Goal: Transaction & Acquisition: Subscribe to service/newsletter

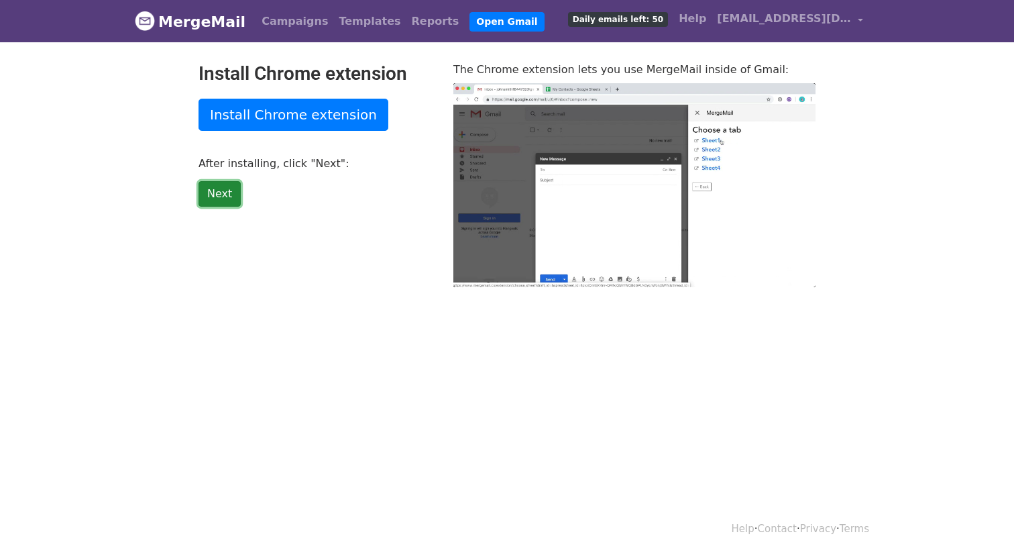
click at [215, 181] on link "Next" at bounding box center [220, 193] width 42 height 25
type input "5.24"
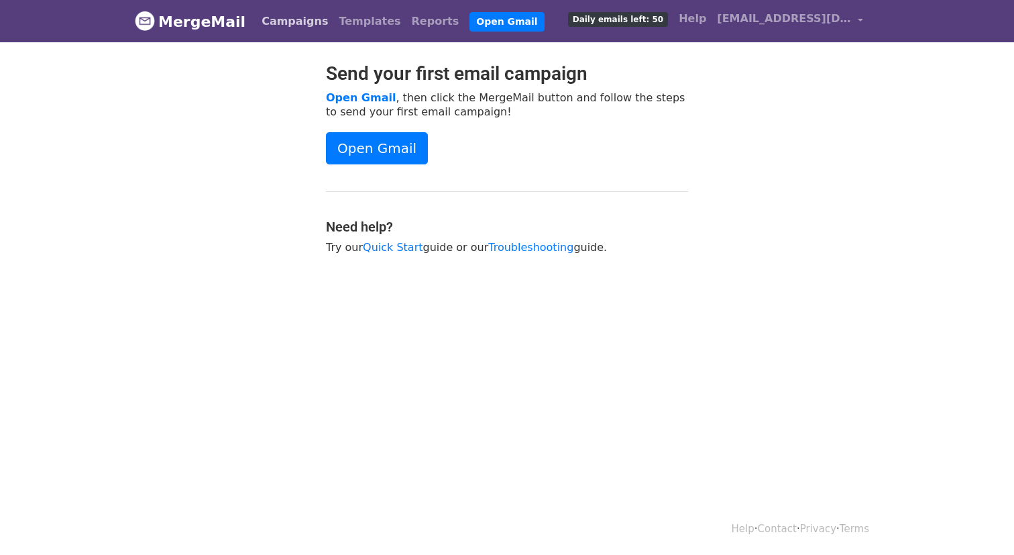
click at [288, 28] on link "Campaigns" at bounding box center [294, 21] width 77 height 27
click at [338, 16] on link "Templates" at bounding box center [369, 21] width 72 height 27
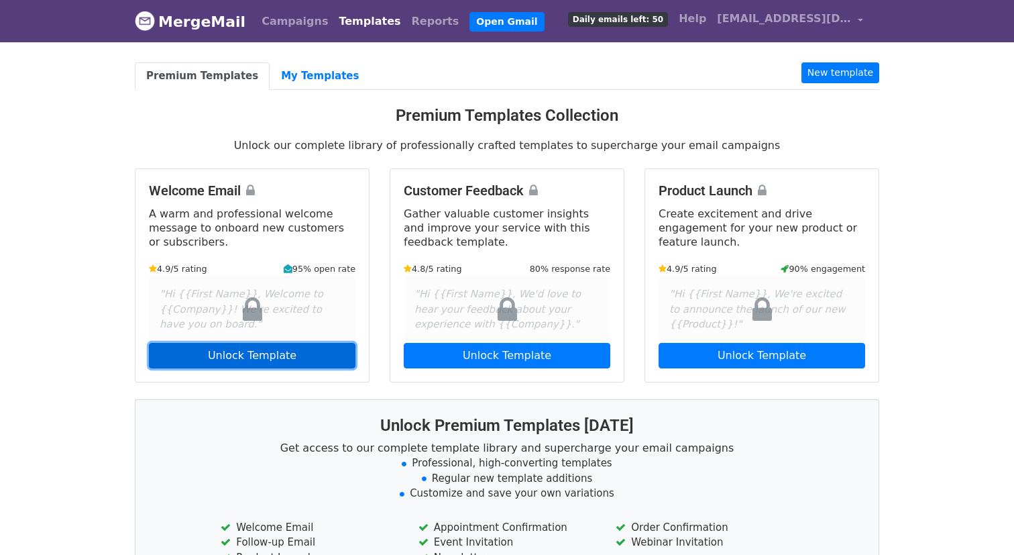
click at [297, 351] on link "Unlock Template" at bounding box center [252, 355] width 207 height 25
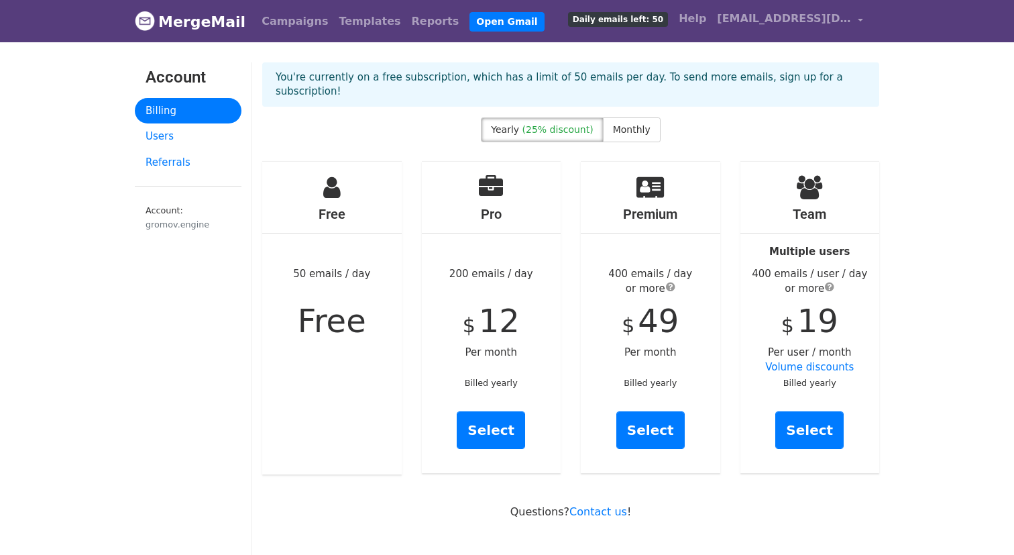
click at [630, 17] on span "Daily emails left: 50" at bounding box center [618, 19] width 100 height 15
click at [406, 26] on link "Reports" at bounding box center [435, 21] width 58 height 27
click at [158, 142] on link "Users" at bounding box center [188, 136] width 107 height 26
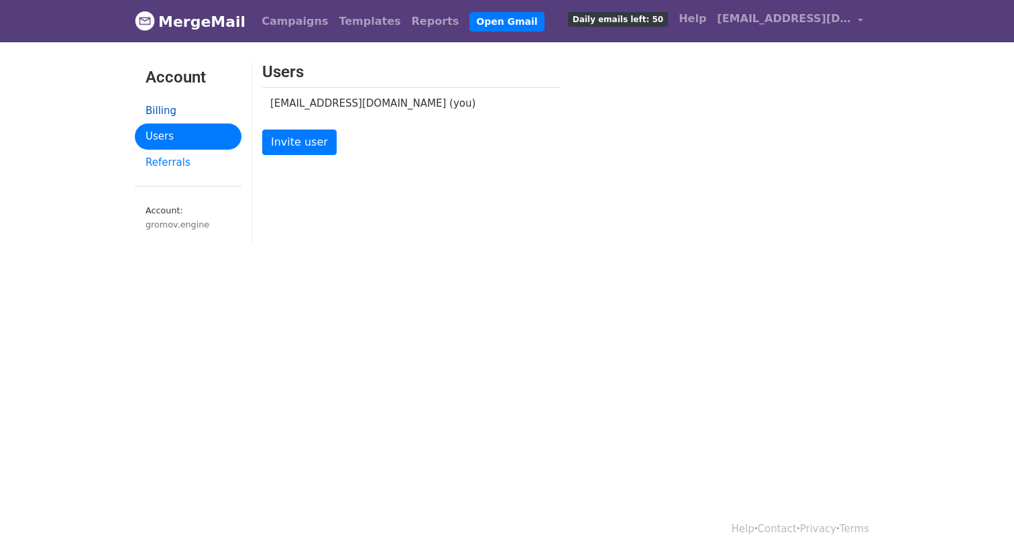
click at [170, 108] on link "Billing" at bounding box center [188, 111] width 107 height 26
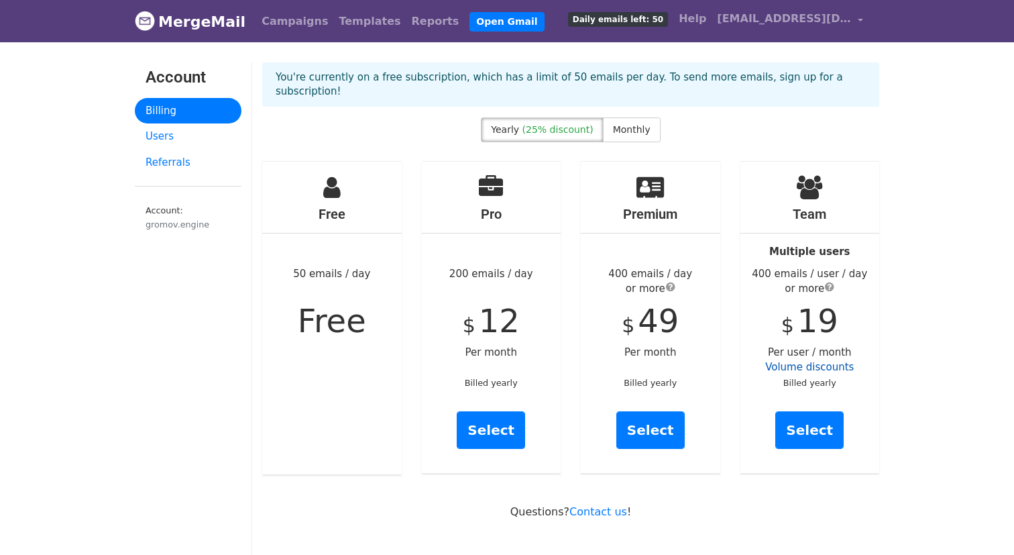
click at [842, 361] on link "Volume discounts" at bounding box center [809, 367] width 89 height 12
click at [559, 121] on label "Yearly (25% discount)" at bounding box center [542, 129] width 122 height 25
